Goal: Information Seeking & Learning: Learn about a topic

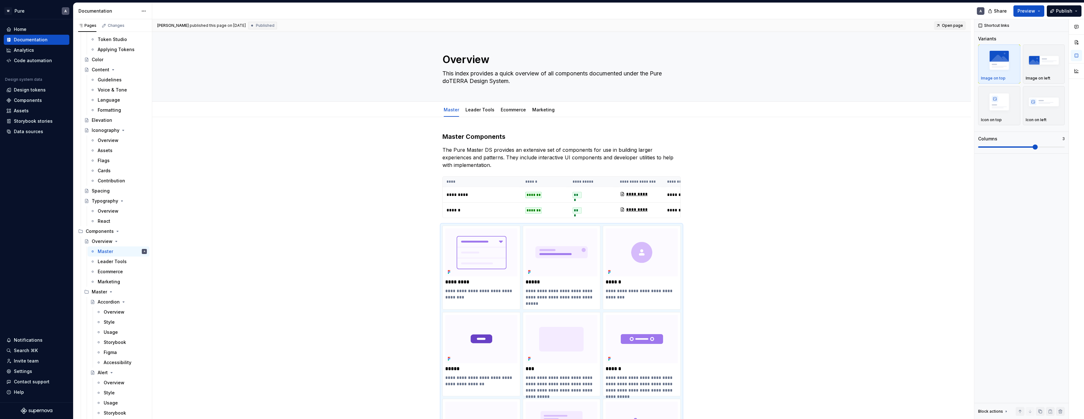
click at [955, 25] on span "Open page" at bounding box center [952, 25] width 21 height 5
click at [29, 130] on div "Data sources" at bounding box center [28, 131] width 29 height 6
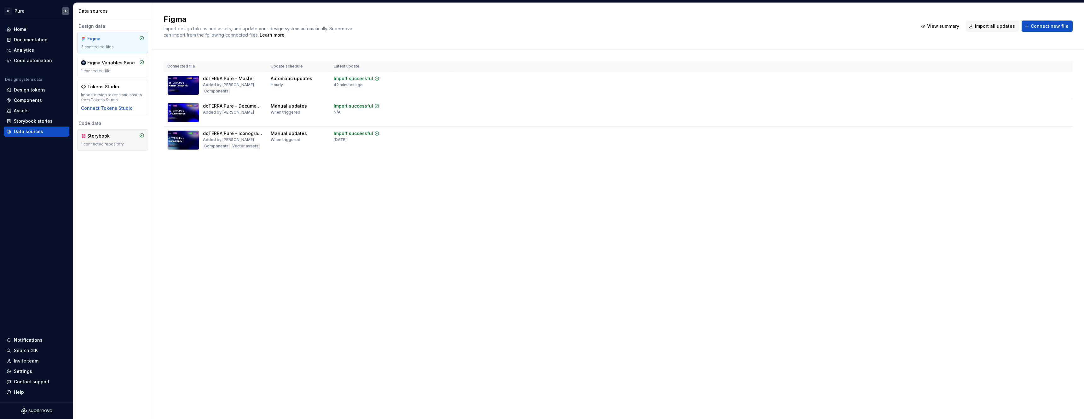
click at [120, 141] on div "Storybook 1 connected repository" at bounding box center [112, 140] width 63 height 14
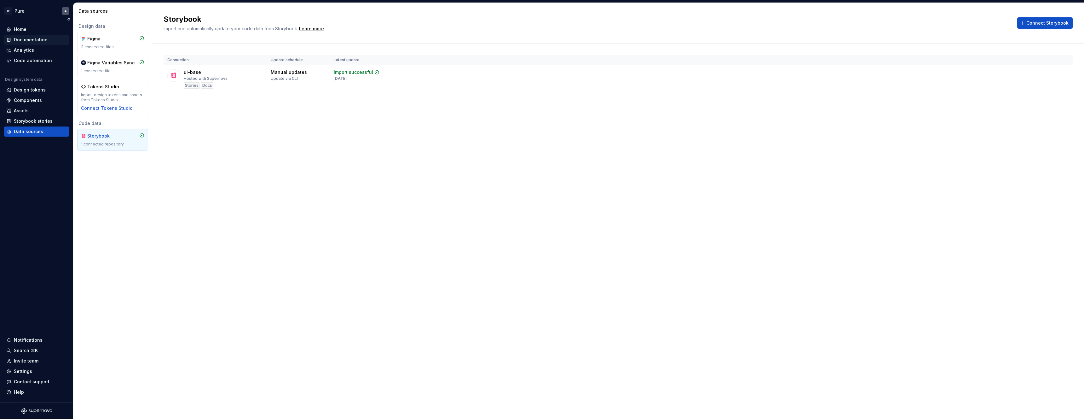
click at [42, 40] on div "Documentation" at bounding box center [31, 40] width 34 height 6
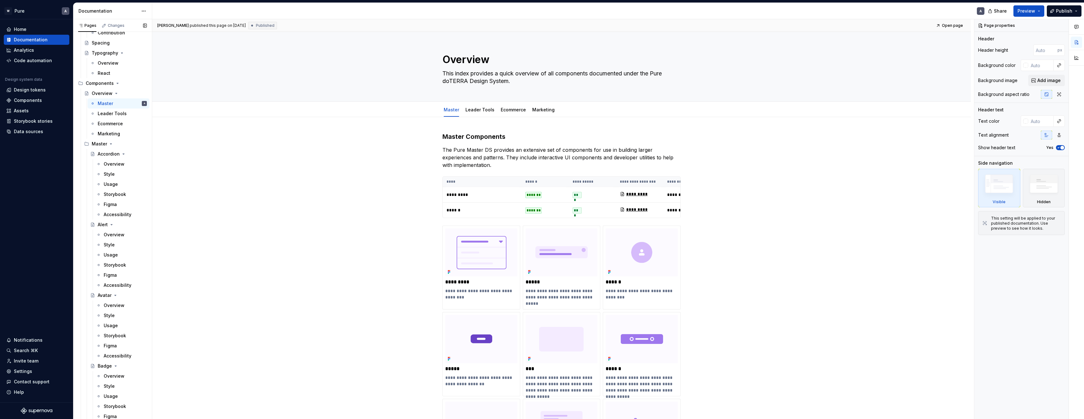
scroll to position [501, 0]
click at [108, 144] on div "Overview" at bounding box center [114, 144] width 21 height 6
click at [108, 176] on div "Storybook" at bounding box center [115, 174] width 22 height 6
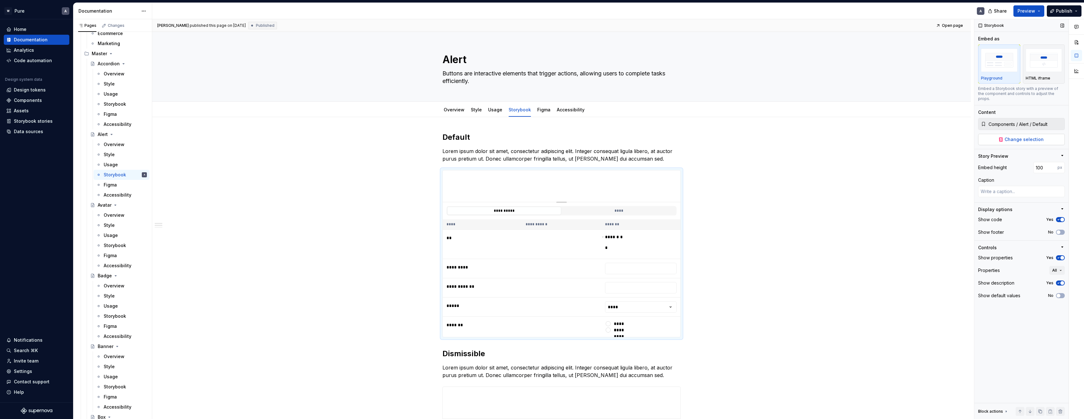
click at [1014, 136] on span "Change selection" at bounding box center [1024, 139] width 39 height 6
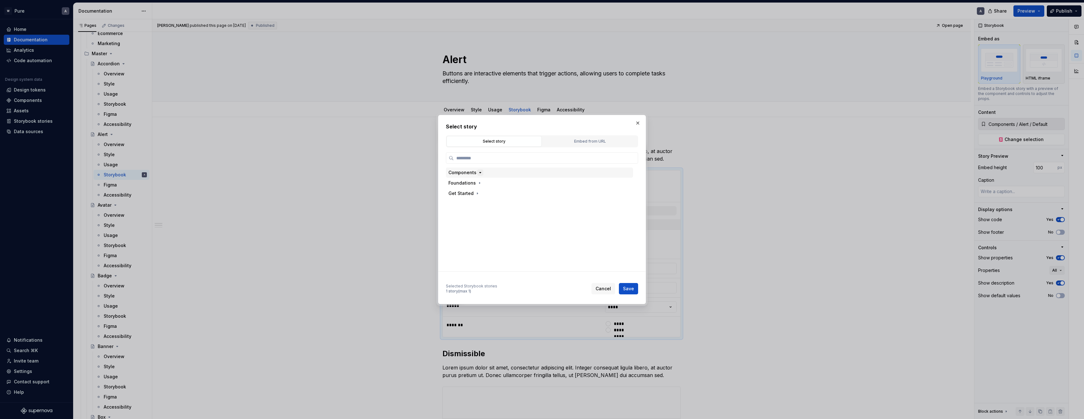
click at [478, 173] on icon "button" at bounding box center [480, 172] width 5 height 5
click at [605, 289] on span "Cancel" at bounding box center [603, 288] width 15 height 6
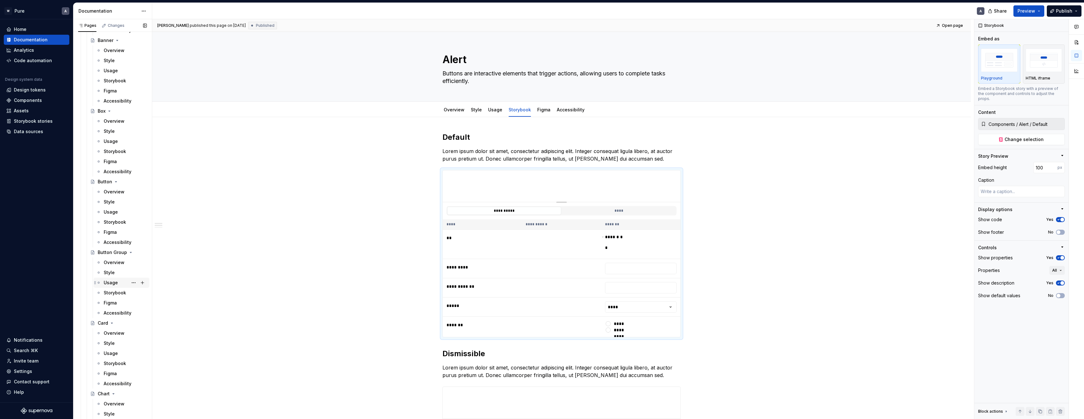
scroll to position [921, 0]
click at [1015, 136] on span "Change selection" at bounding box center [1024, 139] width 39 height 6
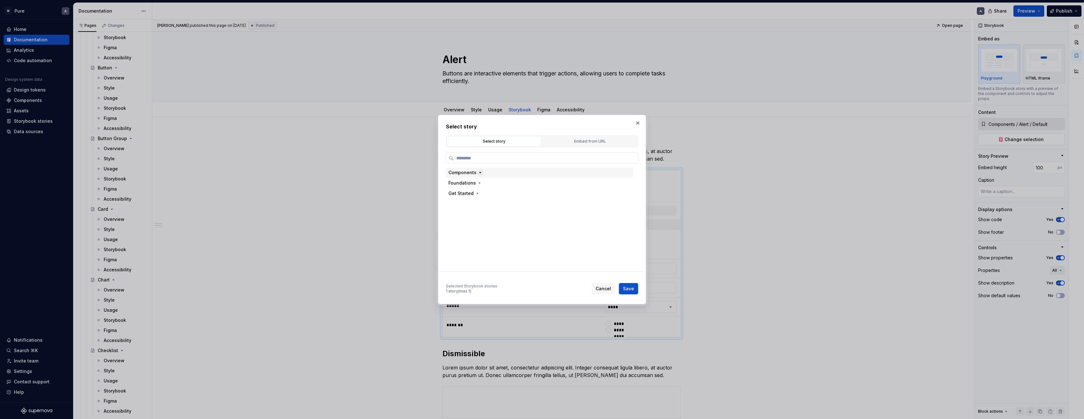
click at [478, 172] on icon "button" at bounding box center [480, 172] width 5 height 5
click at [606, 287] on span "Cancel" at bounding box center [603, 288] width 15 height 6
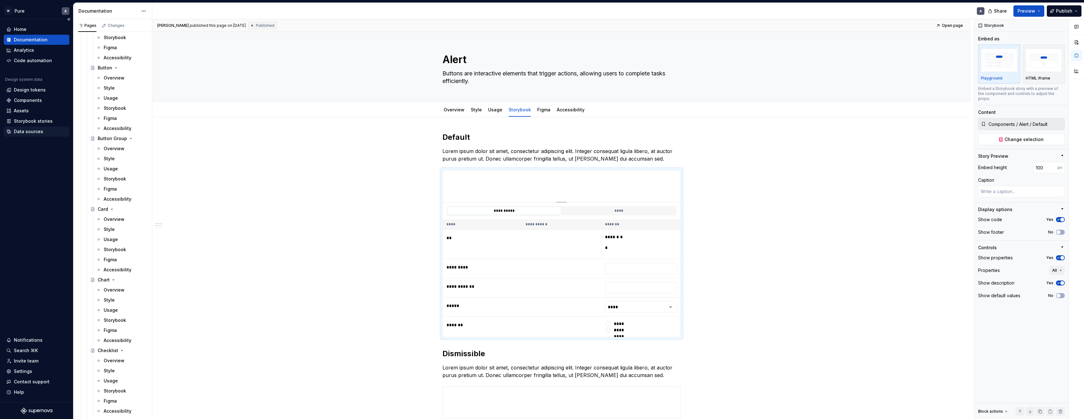
type textarea "*"
click at [28, 131] on div "Data sources" at bounding box center [28, 131] width 29 height 6
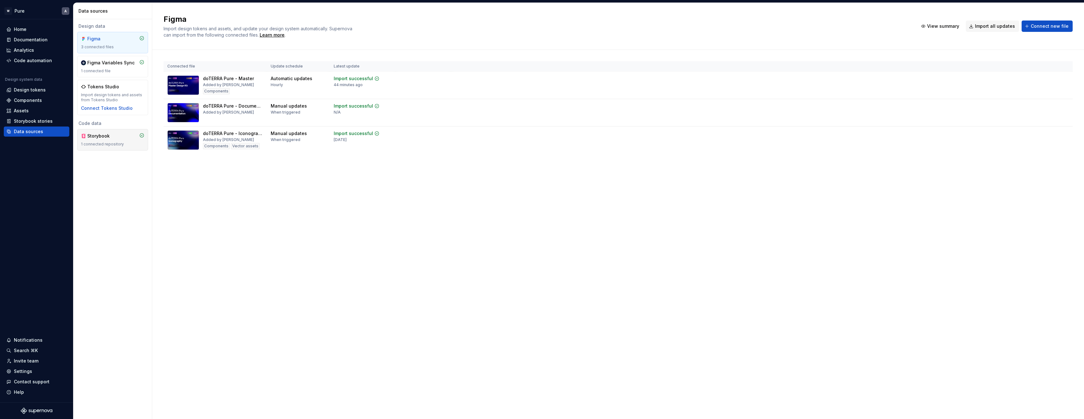
click at [118, 136] on div "Storybook" at bounding box center [112, 136] width 63 height 6
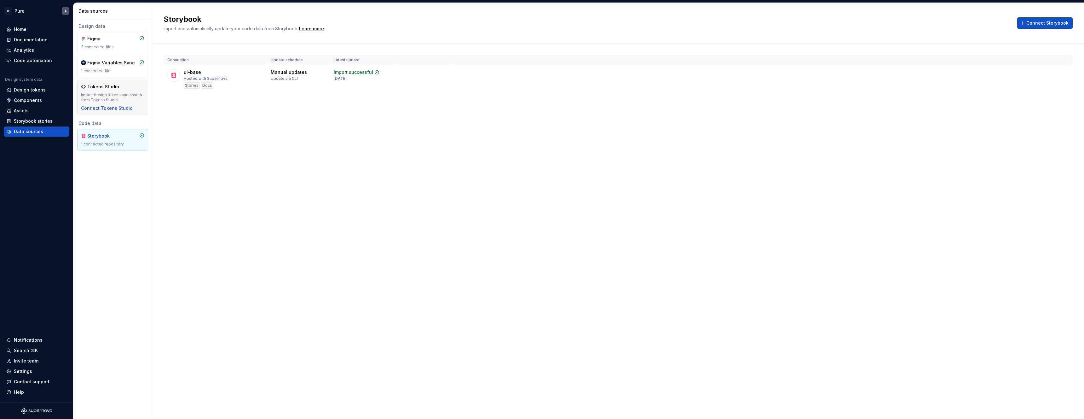
click at [124, 96] on div "Import design tokens and assets from Tokens Studio" at bounding box center [112, 97] width 63 height 10
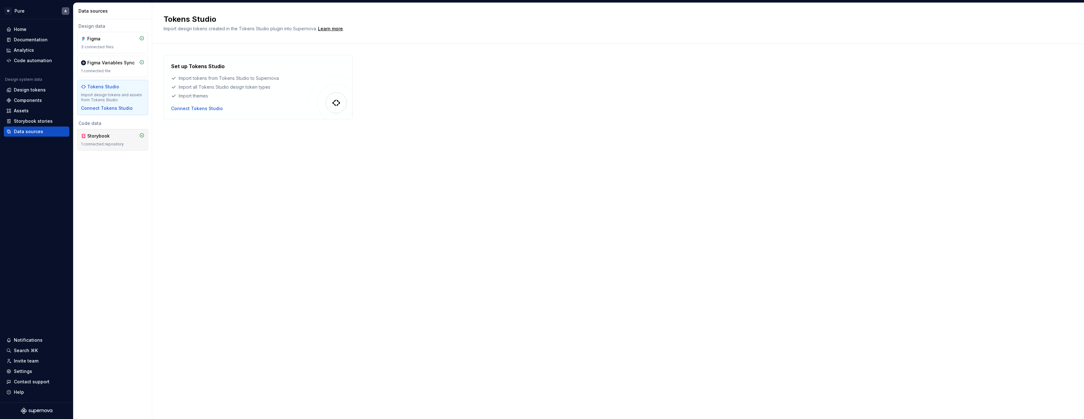
click at [116, 141] on div "Storybook 1 connected repository" at bounding box center [112, 140] width 63 height 14
